Goal: Entertainment & Leisure: Consume media (video, audio)

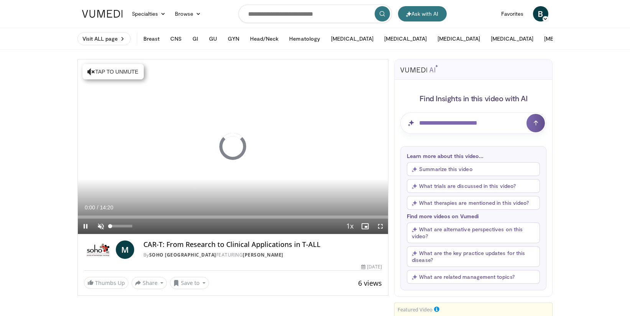
click at [100, 226] on span "Video Player" at bounding box center [100, 225] width 15 height 15
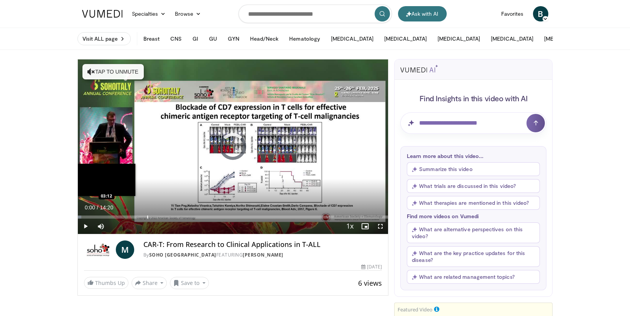
click at [147, 215] on div "Progress Bar" at bounding box center [147, 216] width 1 height 3
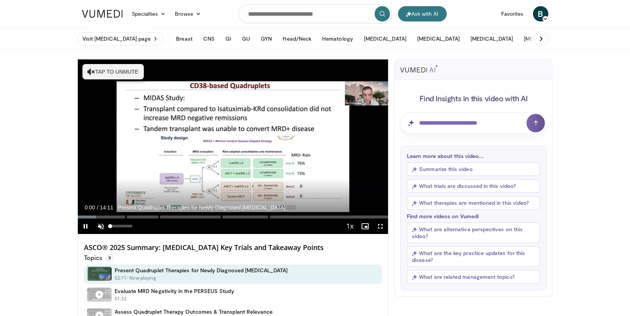
click at [101, 225] on span "Video Player" at bounding box center [100, 225] width 15 height 15
